Goal: Task Accomplishment & Management: Use online tool/utility

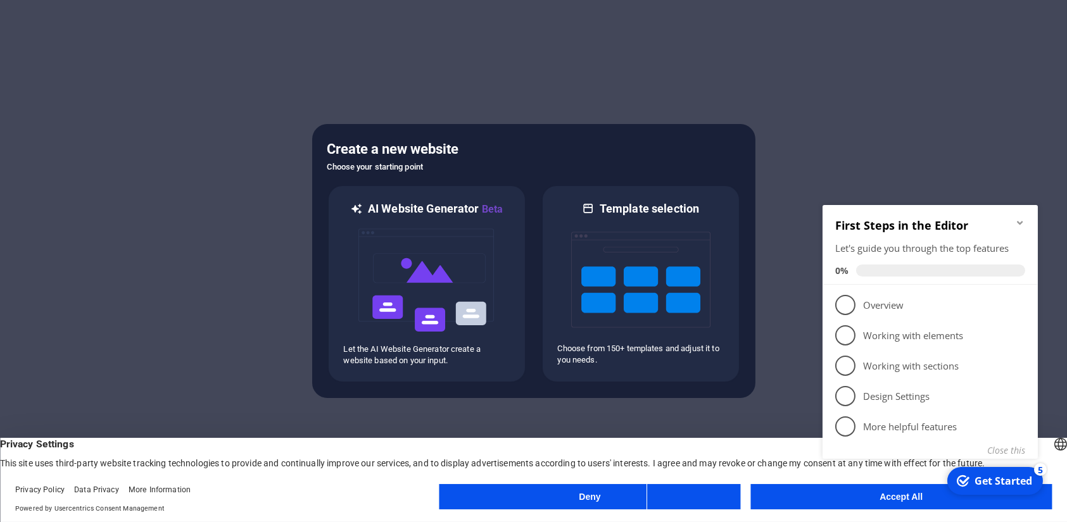
click at [834, 502] on appcues-checklist "Contextual help checklist present on screen" at bounding box center [932, 348] width 230 height 312
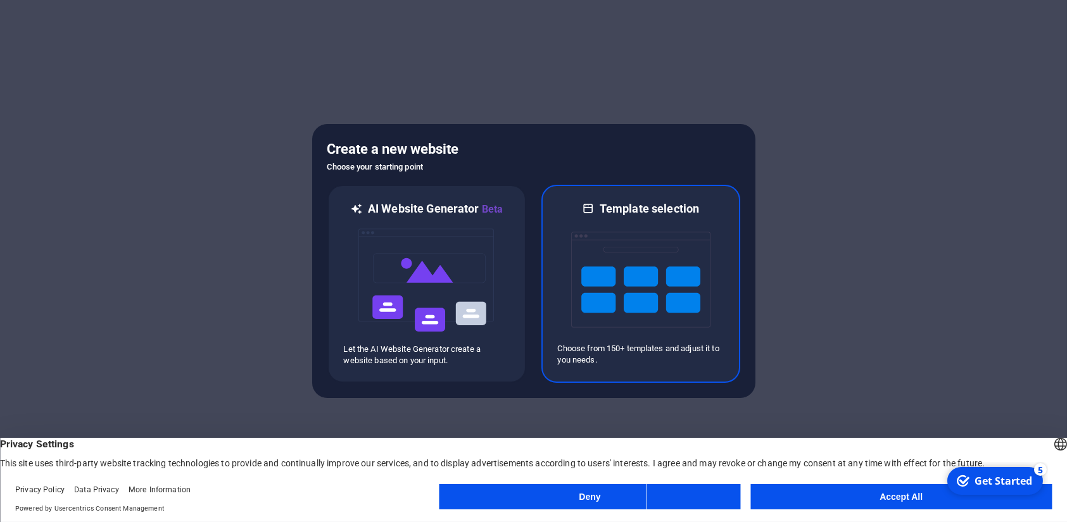
click at [641, 317] on img at bounding box center [640, 280] width 139 height 127
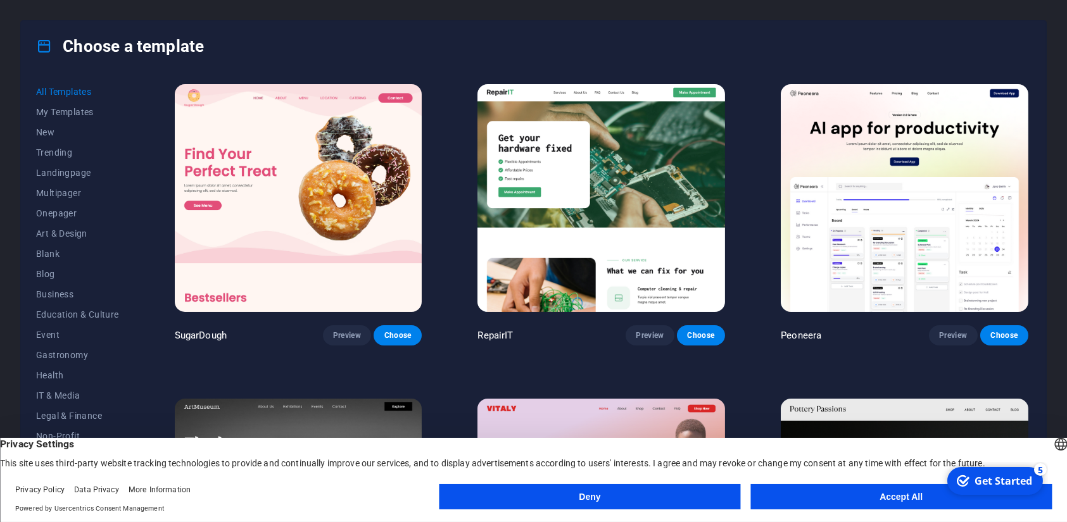
click at [789, 505] on button "Accept All" at bounding box center [900, 496] width 301 height 25
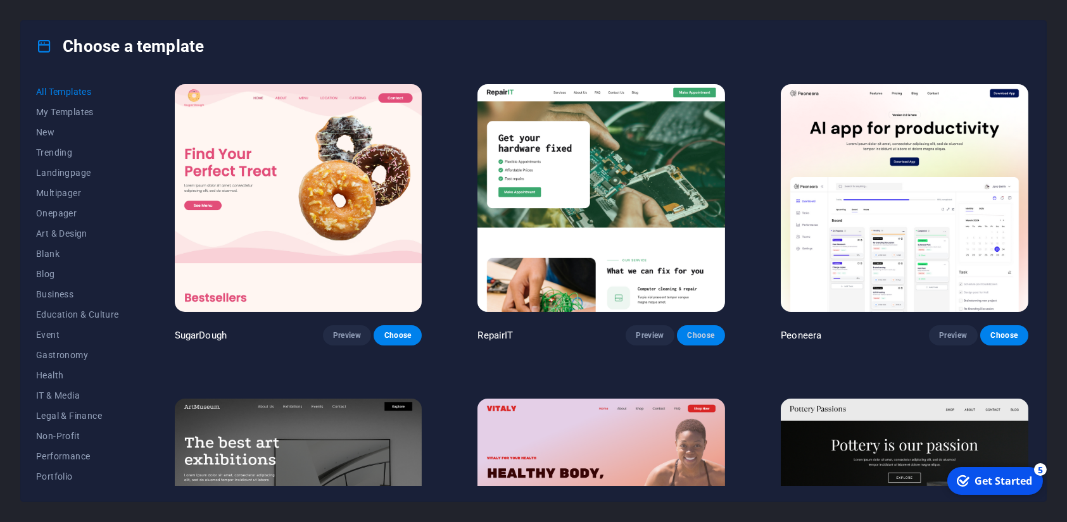
click at [716, 341] on button "Choose" at bounding box center [701, 335] width 48 height 20
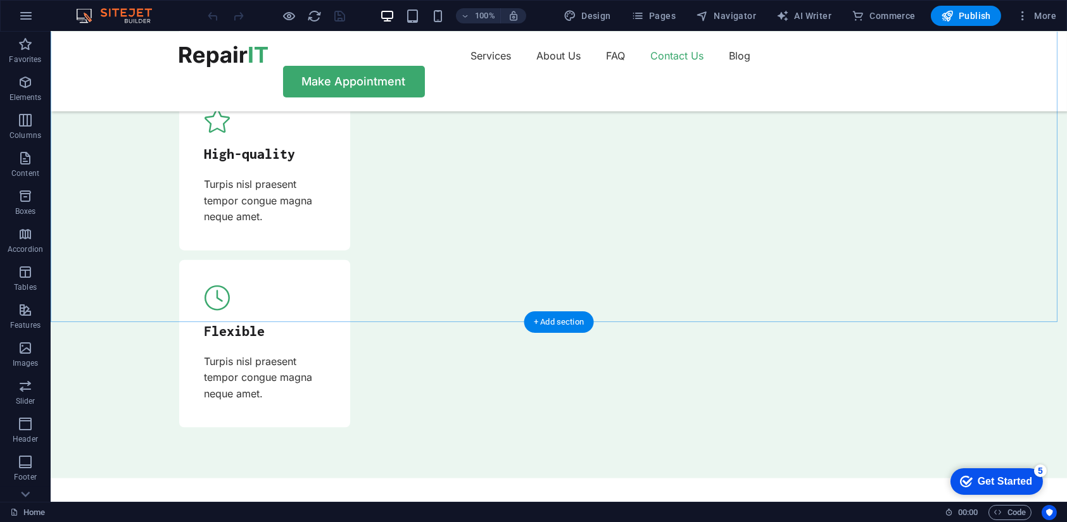
scroll to position [4264, 0]
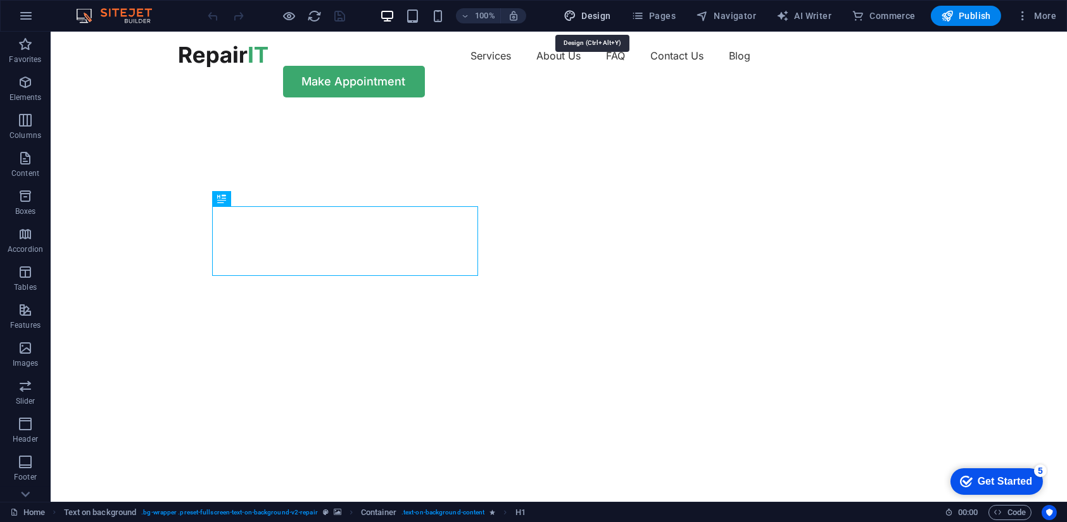
click at [589, 13] on span "Design" at bounding box center [587, 15] width 47 height 13
select select "px"
select select "400"
select select "px"
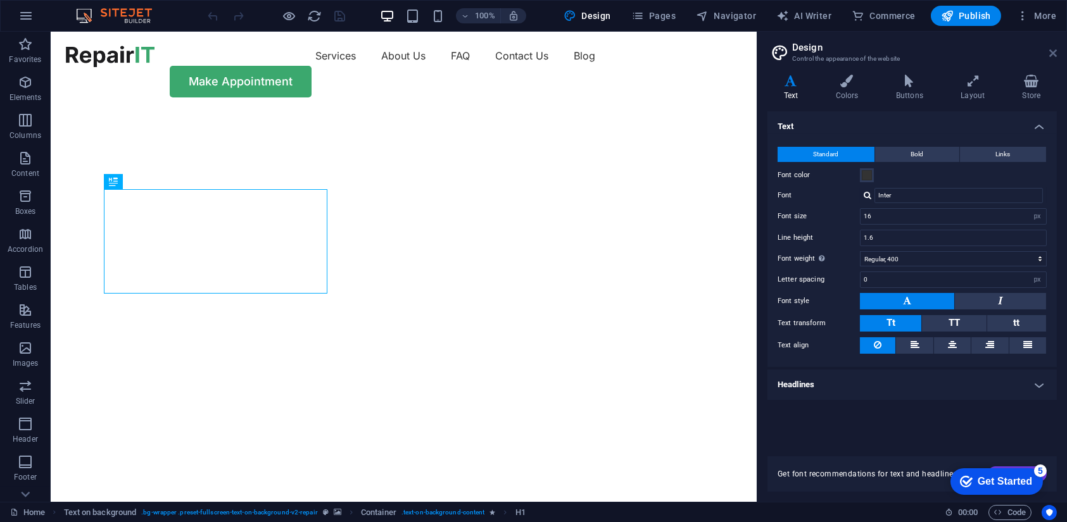
click at [1054, 58] on icon at bounding box center [1053, 53] width 8 height 10
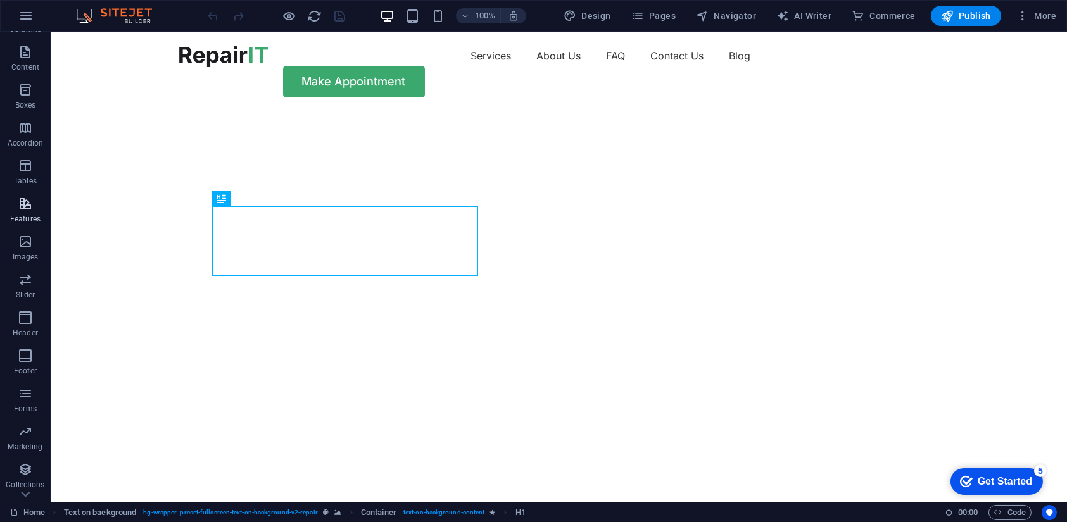
scroll to position [136, 0]
click at [25, 472] on icon "button" at bounding box center [25, 477] width 15 height 15
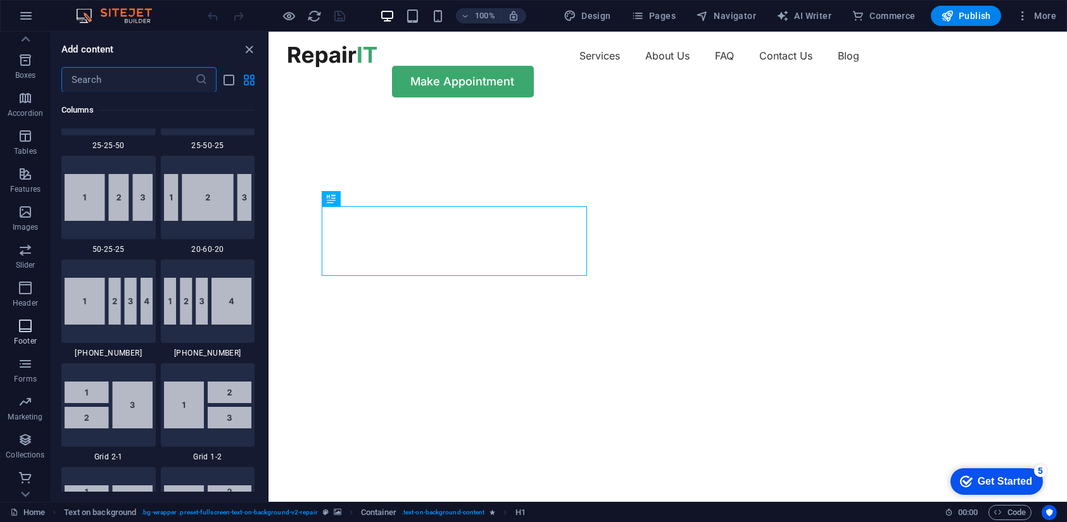
scroll to position [0, 0]
click at [21, 87] on icon "button" at bounding box center [25, 82] width 15 height 15
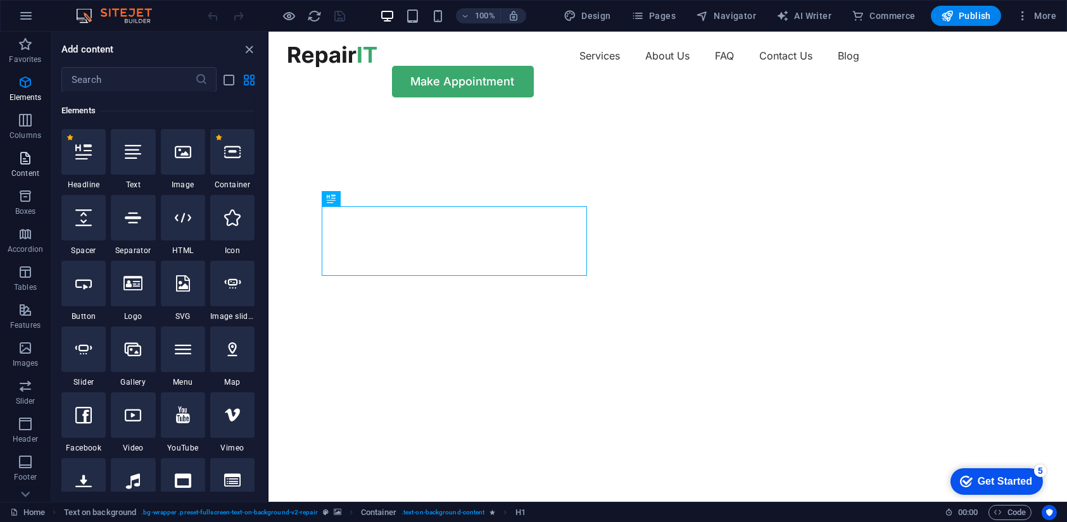
click at [23, 167] on span "Content" at bounding box center [25, 166] width 51 height 30
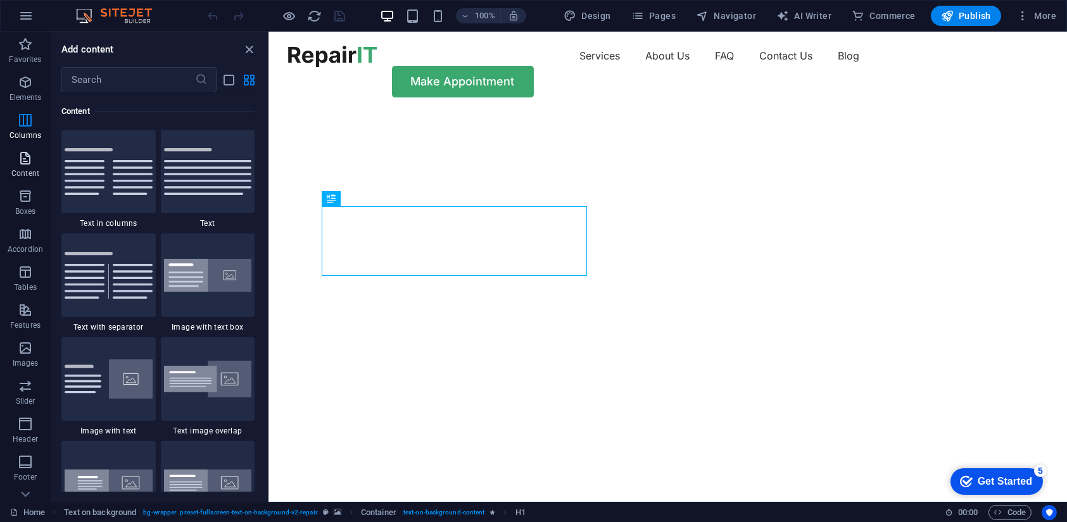
scroll to position [2215, 0]
click at [24, 281] on span "Tables" at bounding box center [25, 280] width 51 height 30
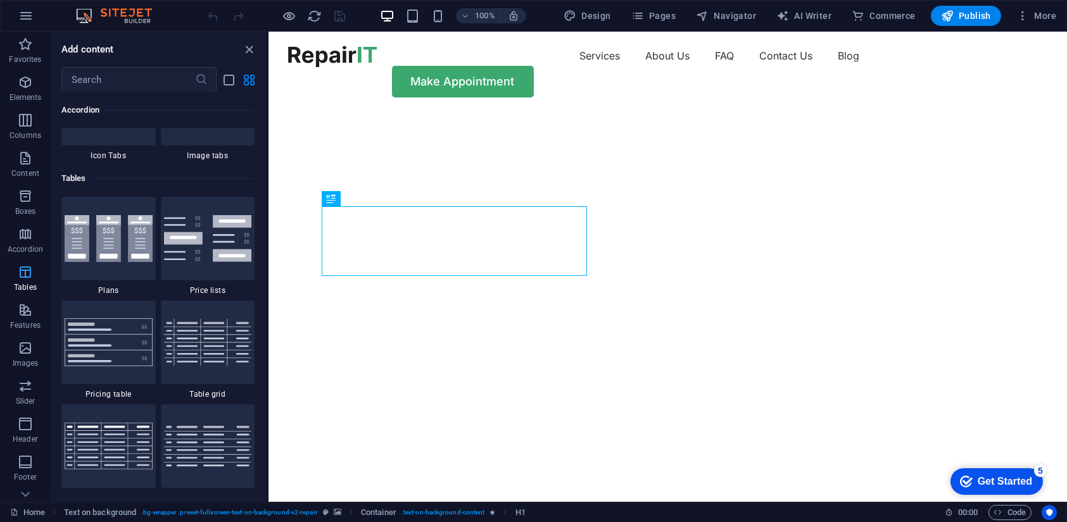
scroll to position [4385, 0]
